Goal: Task Accomplishment & Management: Manage account settings

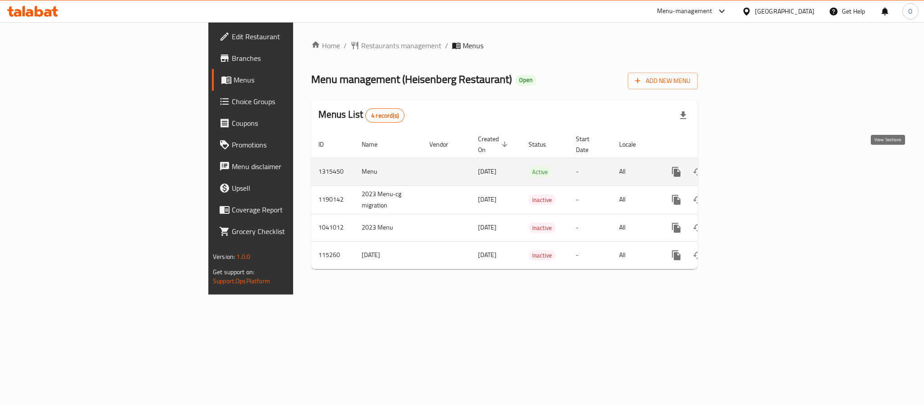
click at [747, 166] on icon "enhanced table" at bounding box center [741, 171] width 11 height 11
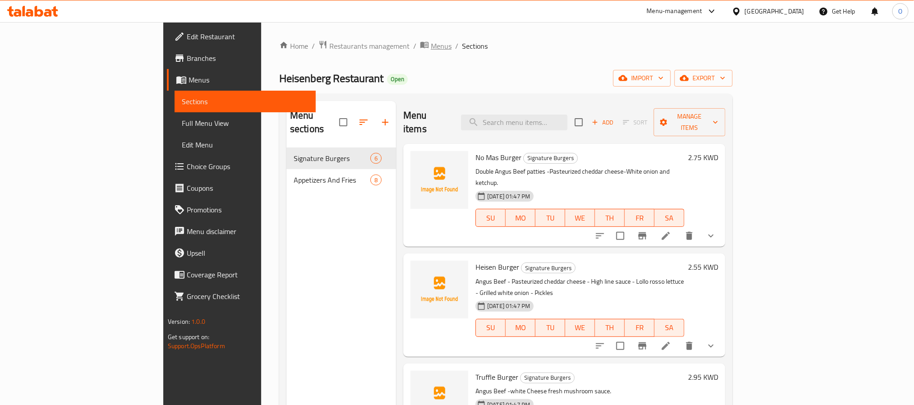
click at [431, 41] on span "Menus" at bounding box center [441, 46] width 21 height 11
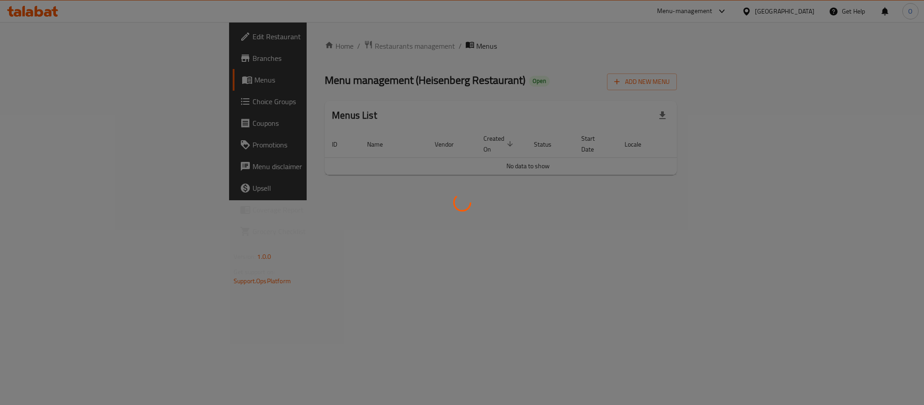
click at [523, 101] on div at bounding box center [462, 202] width 924 height 405
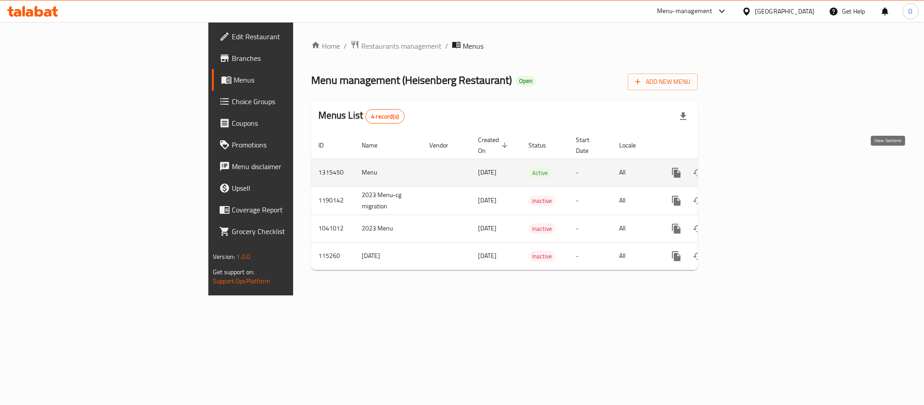
click at [747, 167] on icon "enhanced table" at bounding box center [741, 172] width 11 height 11
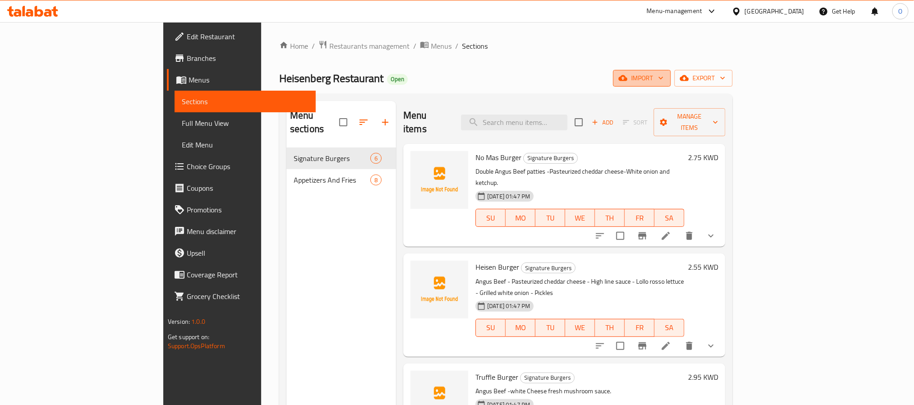
click at [627, 81] on icon "button" at bounding box center [622, 78] width 9 height 9
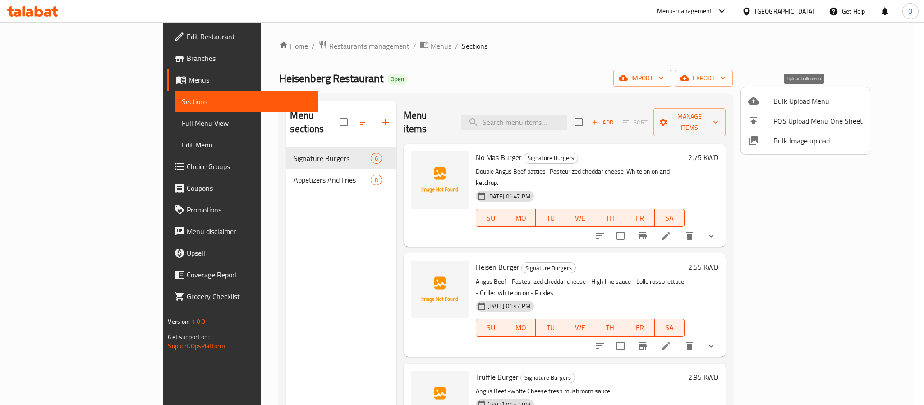
drag, startPoint x: 781, startPoint y: 81, endPoint x: 747, endPoint y: 110, distance: 43.8
click at [747, 110] on li "Bulk Upload Menu" at bounding box center [805, 101] width 129 height 20
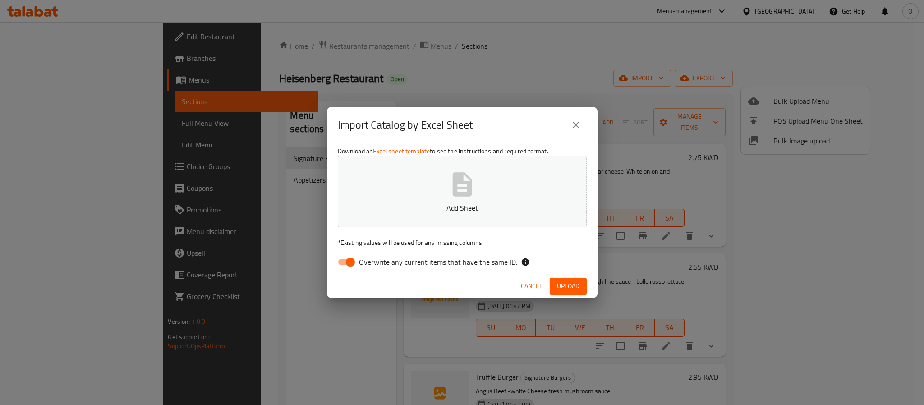
click at [346, 263] on input "Overwrite any current items that have the same ID." at bounding box center [350, 261] width 51 height 17
checkbox input "false"
click at [572, 287] on span "Upload" at bounding box center [568, 286] width 23 height 11
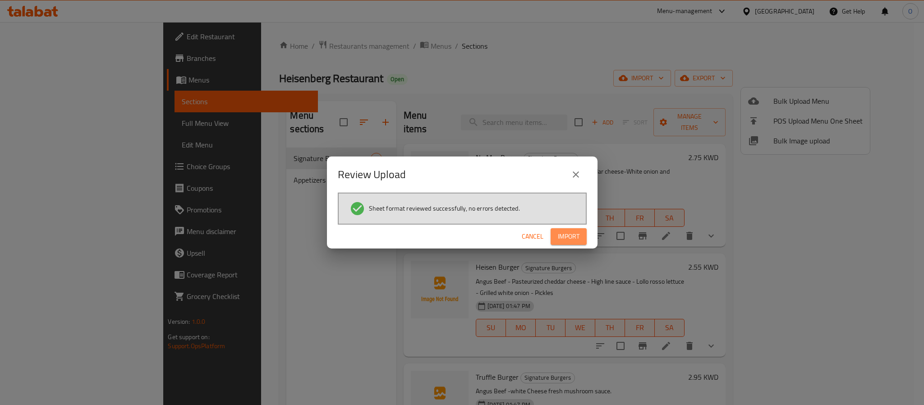
click at [567, 233] on span "Import" at bounding box center [569, 236] width 22 height 11
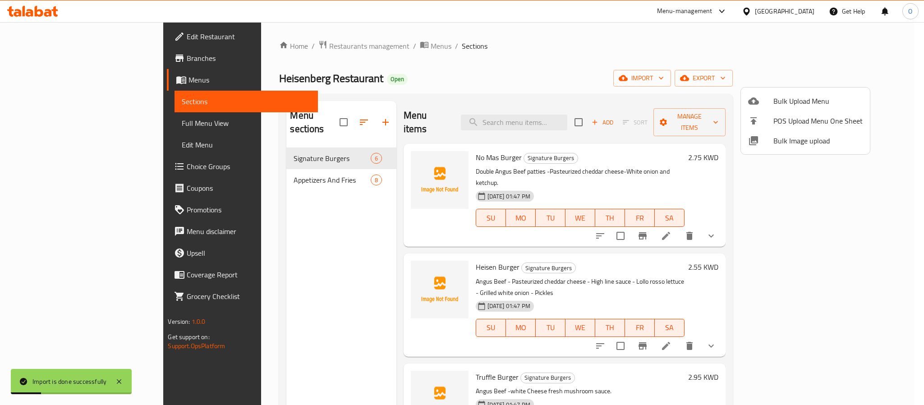
click at [424, 48] on div at bounding box center [462, 202] width 924 height 405
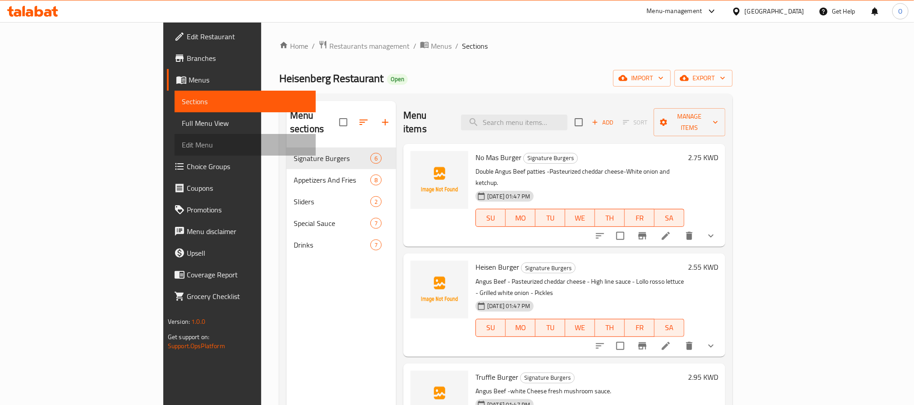
click at [175, 135] on link "Edit Menu" at bounding box center [245, 145] width 141 height 22
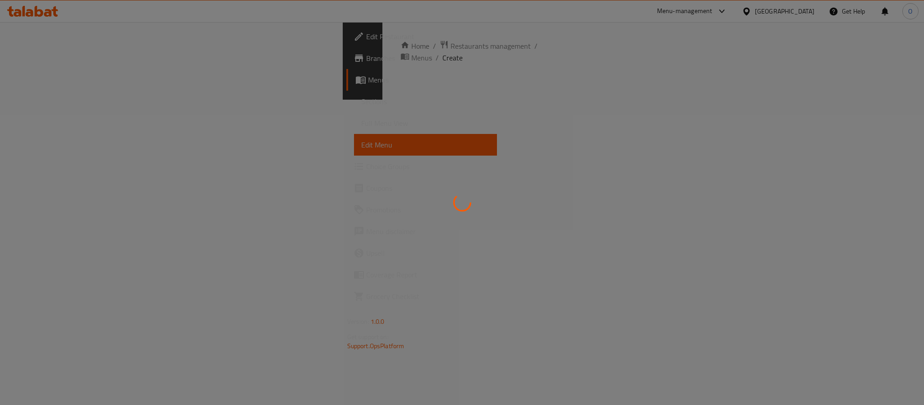
drag, startPoint x: 77, startPoint y: 135, endPoint x: 72, endPoint y: 122, distance: 14.6
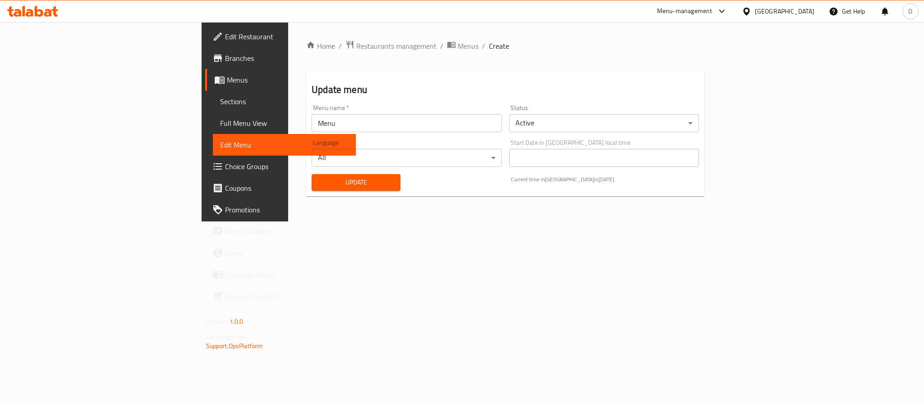
click at [220, 122] on span "Full Menu View" at bounding box center [284, 123] width 129 height 11
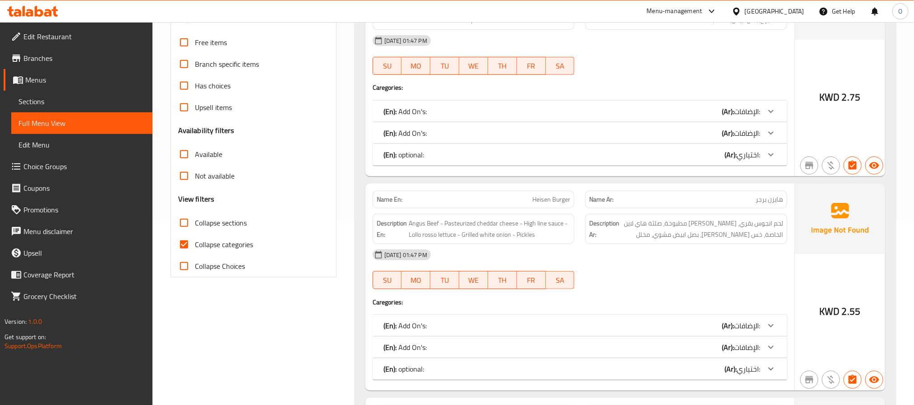
scroll to position [203, 0]
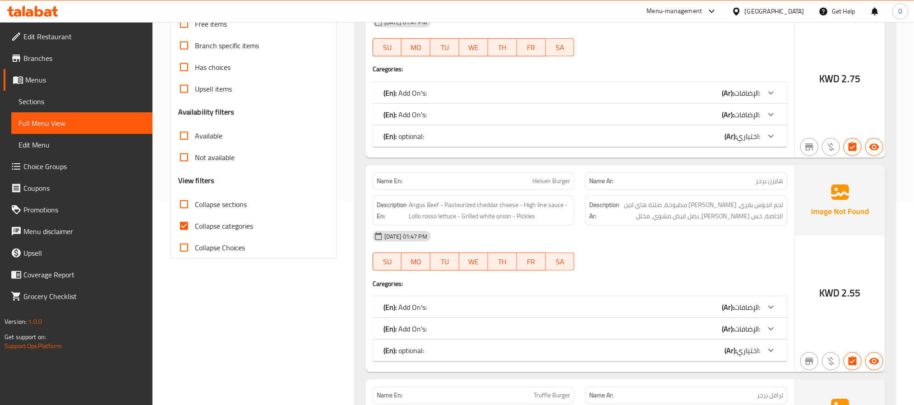
click at [218, 224] on span "Collapse categories" at bounding box center [224, 226] width 58 height 11
click at [195, 224] on input "Collapse categories" at bounding box center [184, 226] width 22 height 22
checkbox input "false"
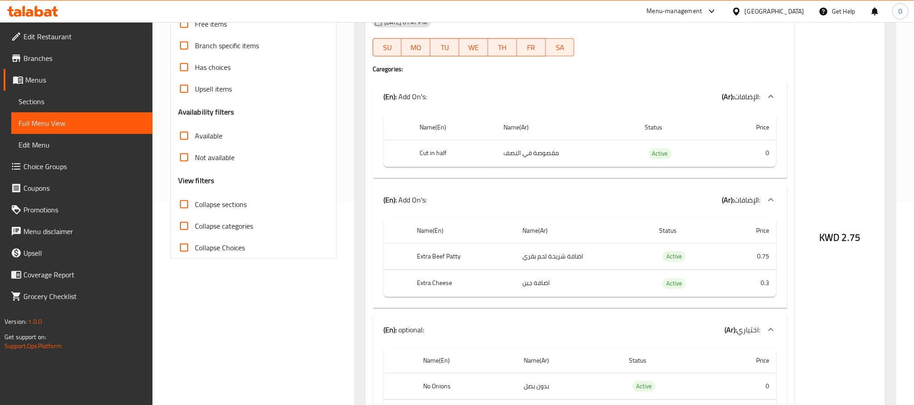
click at [216, 201] on span "Collapse sections" at bounding box center [221, 204] width 52 height 11
click at [195, 201] on input "Collapse sections" at bounding box center [184, 205] width 22 height 22
checkbox input "true"
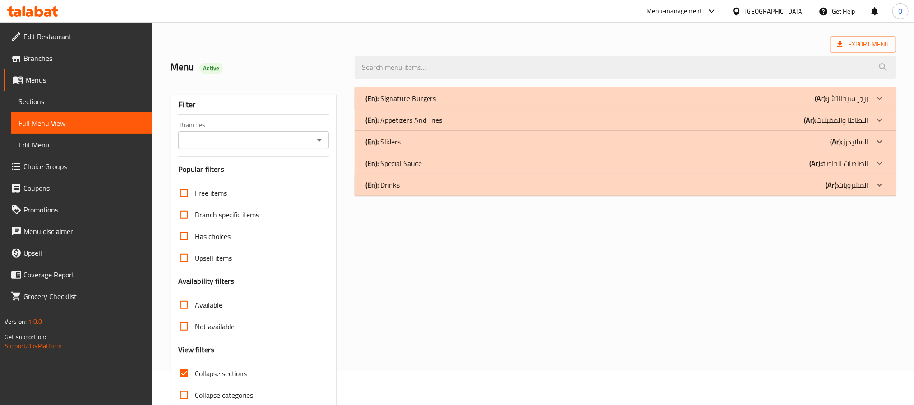
scroll to position [0, 0]
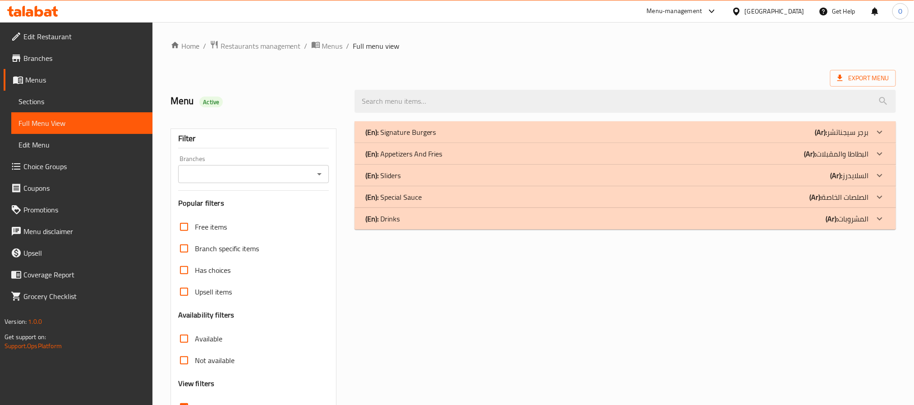
click at [413, 134] on p "(En): Signature Burgers" at bounding box center [400, 132] width 71 height 11
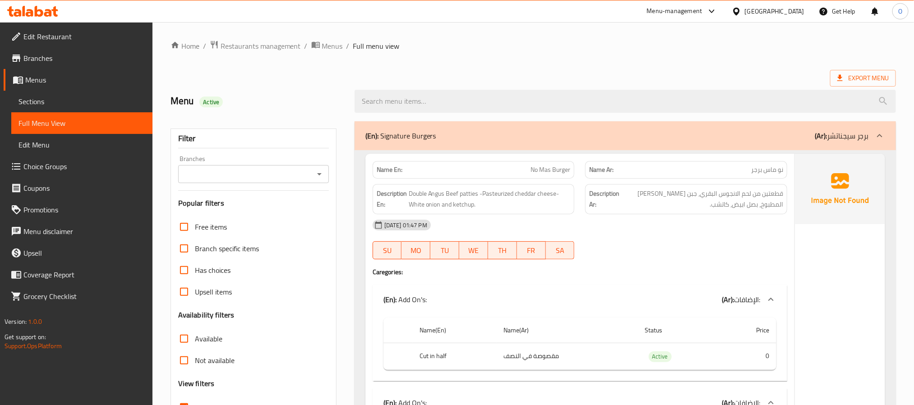
click at [425, 129] on div "(En): Signature Burgers (Ar): برجر سيجناتشر" at bounding box center [625, 135] width 541 height 29
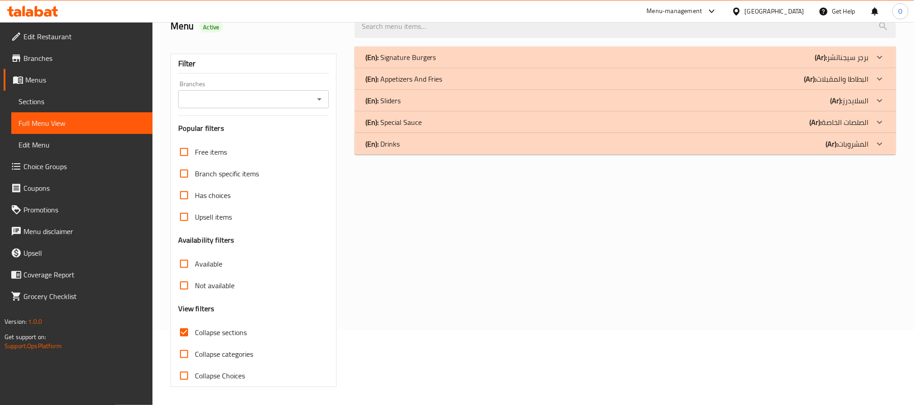
scroll to position [76, 0]
click at [412, 149] on div "(En): Drinks (Ar): المشروبات" at bounding box center [625, 144] width 541 height 22
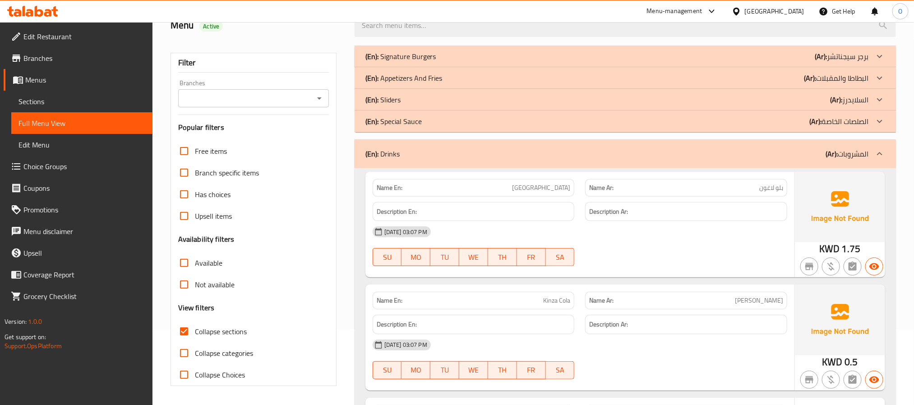
click at [416, 107] on div "(En): Sliders (Ar): السلايدرز" at bounding box center [625, 100] width 541 height 22
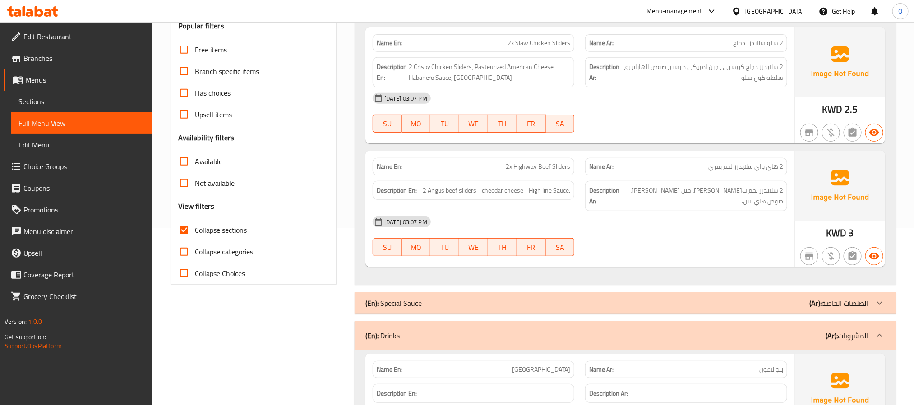
scroll to position [279, 0]
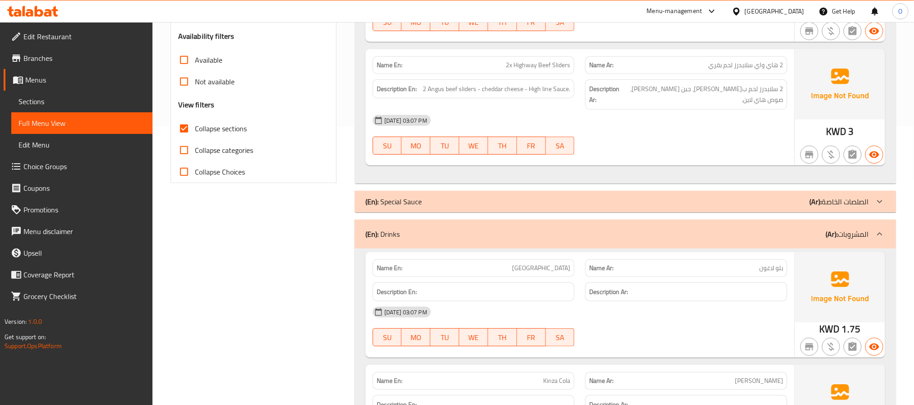
click at [416, 196] on p "(En): Special Sauce" at bounding box center [393, 201] width 56 height 11
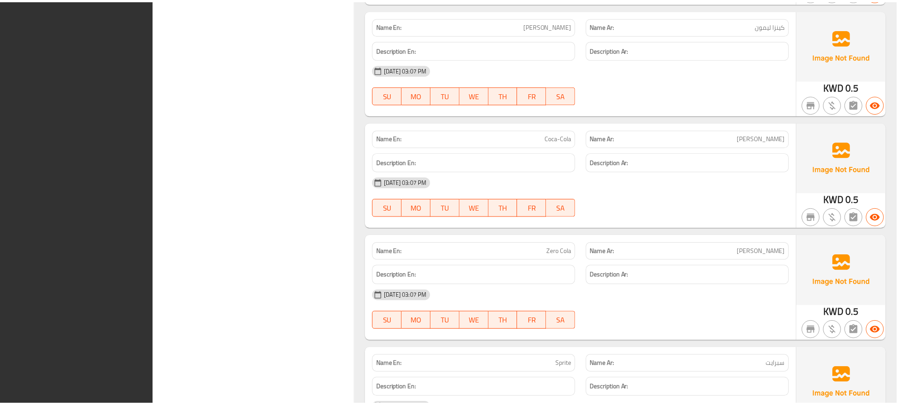
scroll to position [1765, 0]
